Goal: Use online tool/utility: Utilize a website feature to perform a specific function

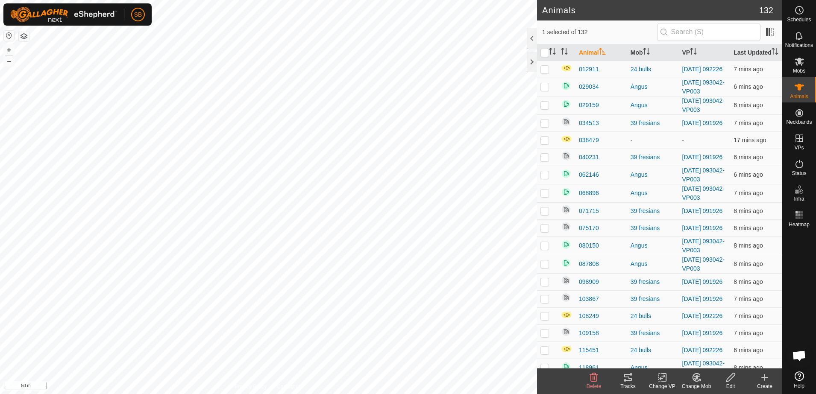
click at [634, 379] on tracks-svg-icon at bounding box center [628, 378] width 34 height 10
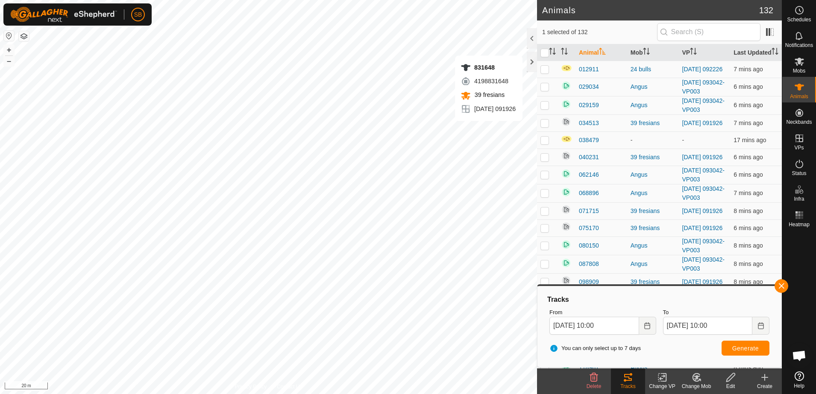
checkbox input "false"
checkbox input "true"
click at [632, 381] on icon at bounding box center [628, 378] width 10 height 10
click at [742, 348] on span "Generate" at bounding box center [745, 348] width 26 height 7
checkbox input "true"
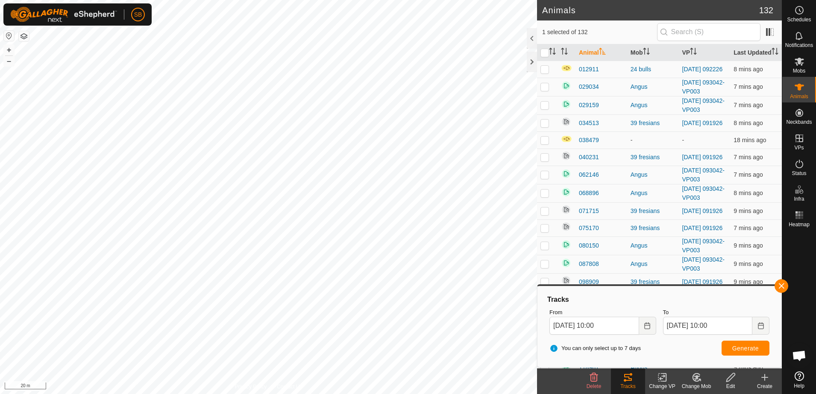
checkbox input "false"
click at [740, 347] on span "Generate" at bounding box center [745, 348] width 26 height 7
checkbox input "true"
checkbox input "false"
click at [732, 349] on button "Generate" at bounding box center [746, 348] width 48 height 15
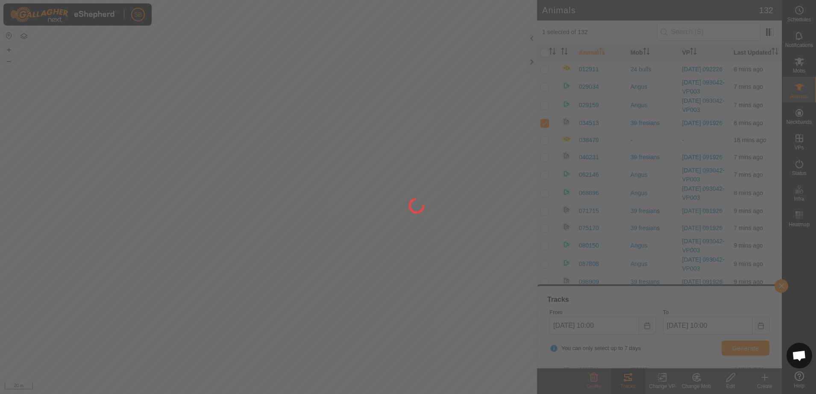
drag, startPoint x: 162, startPoint y: 148, endPoint x: 371, endPoint y: 158, distance: 208.7
click at [371, 158] on div at bounding box center [408, 197] width 816 height 394
drag, startPoint x: 151, startPoint y: 128, endPoint x: 297, endPoint y: 124, distance: 146.2
click at [297, 124] on div at bounding box center [408, 197] width 816 height 394
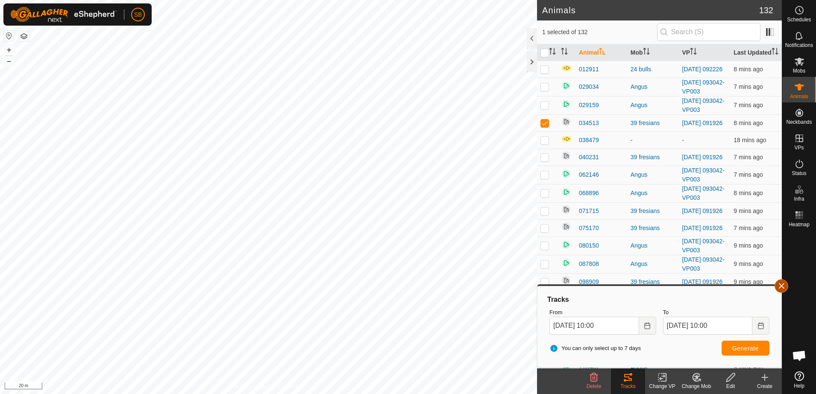
click at [784, 289] on button "button" at bounding box center [782, 286] width 14 height 14
